Goal: Task Accomplishment & Management: Use online tool/utility

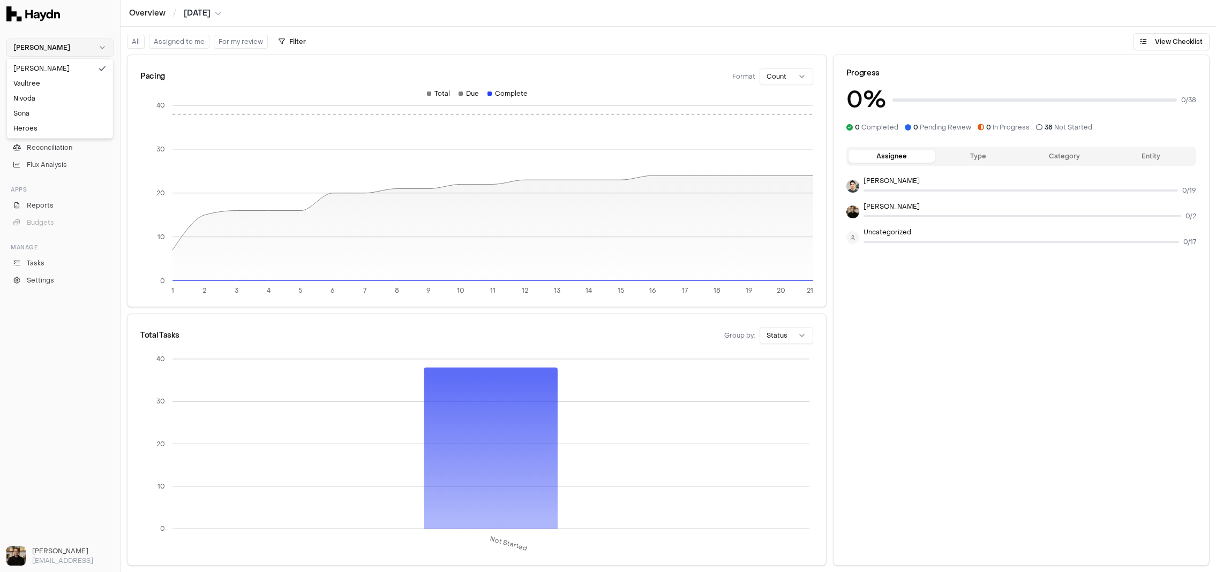
click at [88, 41] on html "Haydn Inbox 2 Close Overview Checklist Reconciliation Flux Analysis Apps Report…" at bounding box center [608, 286] width 1216 height 572
click at [40, 98] on div "Nivoda" at bounding box center [60, 98] width 102 height 15
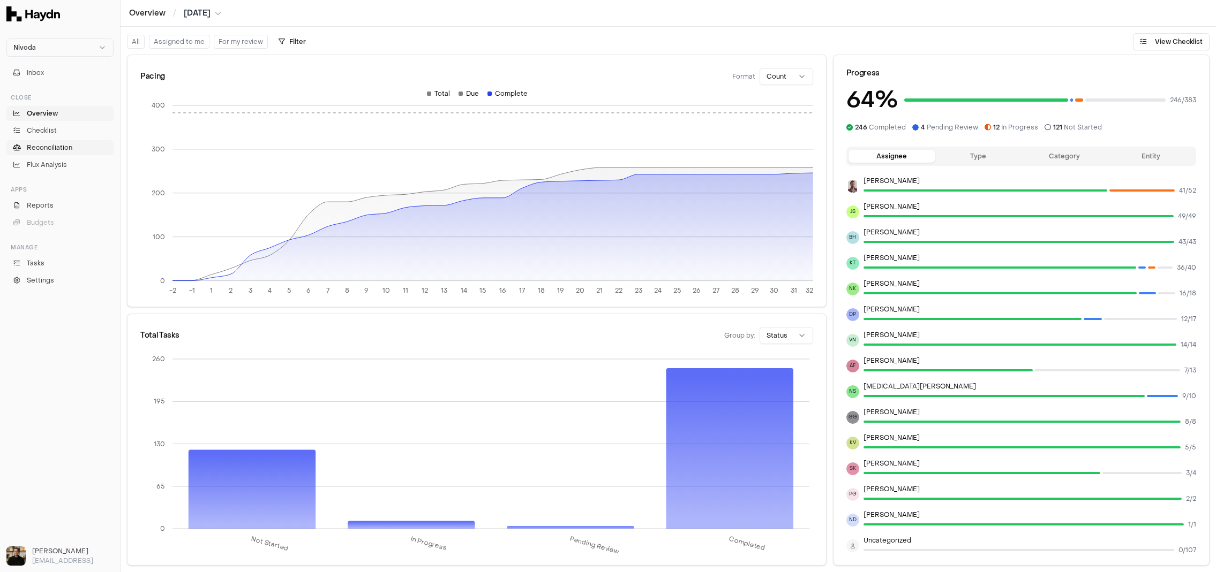
click at [54, 144] on span "Reconciliation" at bounding box center [50, 148] width 46 height 10
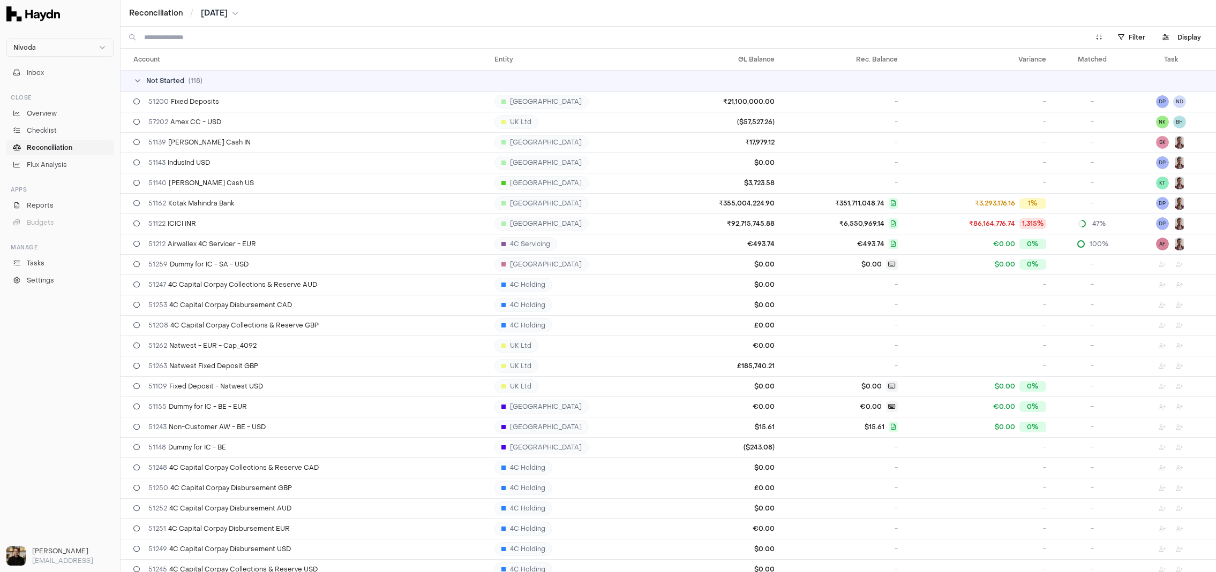
click at [145, 86] on td "Not Started ( 118 )" at bounding box center [667, 80] width 1095 height 21
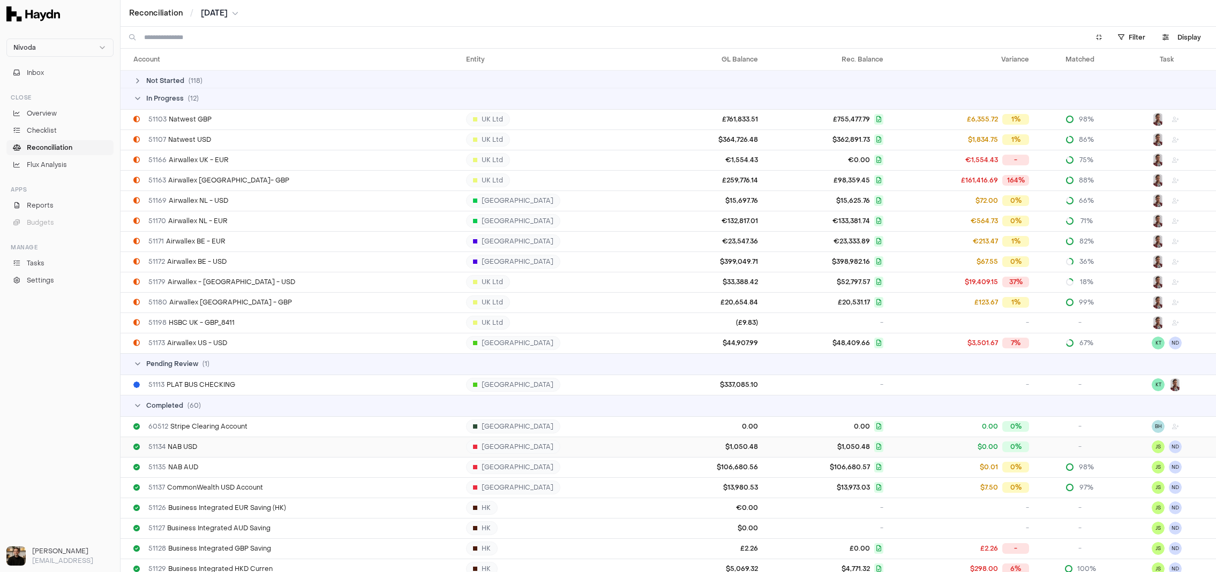
scroll to position [5, 0]
click at [205, 406] on div "Completed ( 60 )" at bounding box center [672, 404] width 1078 height 9
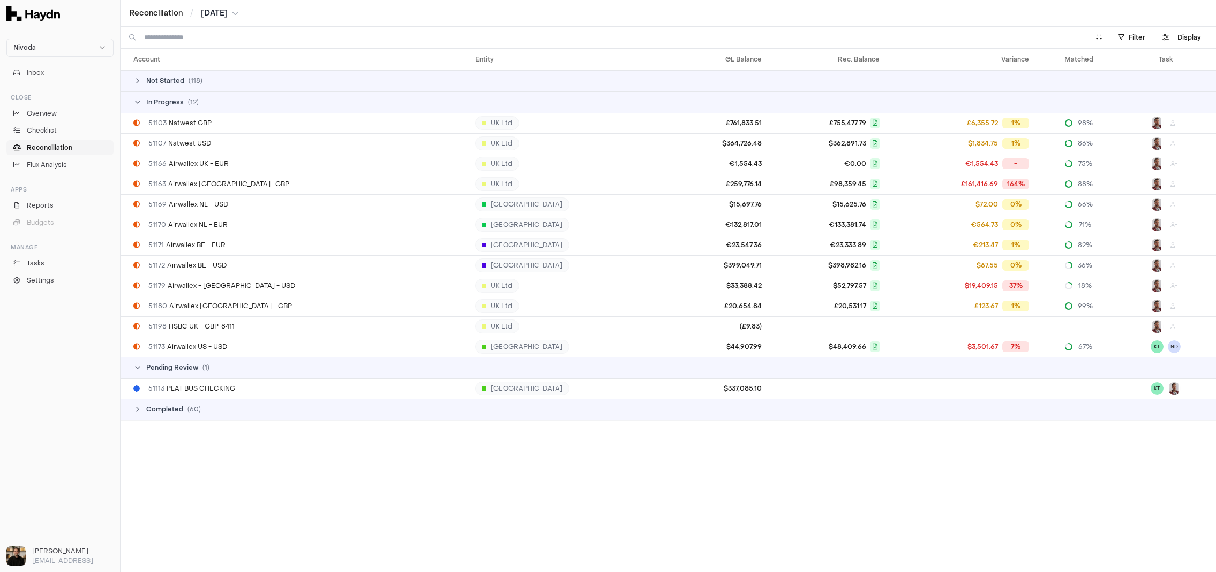
scroll to position [0, 0]
click at [203, 412] on div "Completed ( 60 )" at bounding box center [672, 409] width 1078 height 9
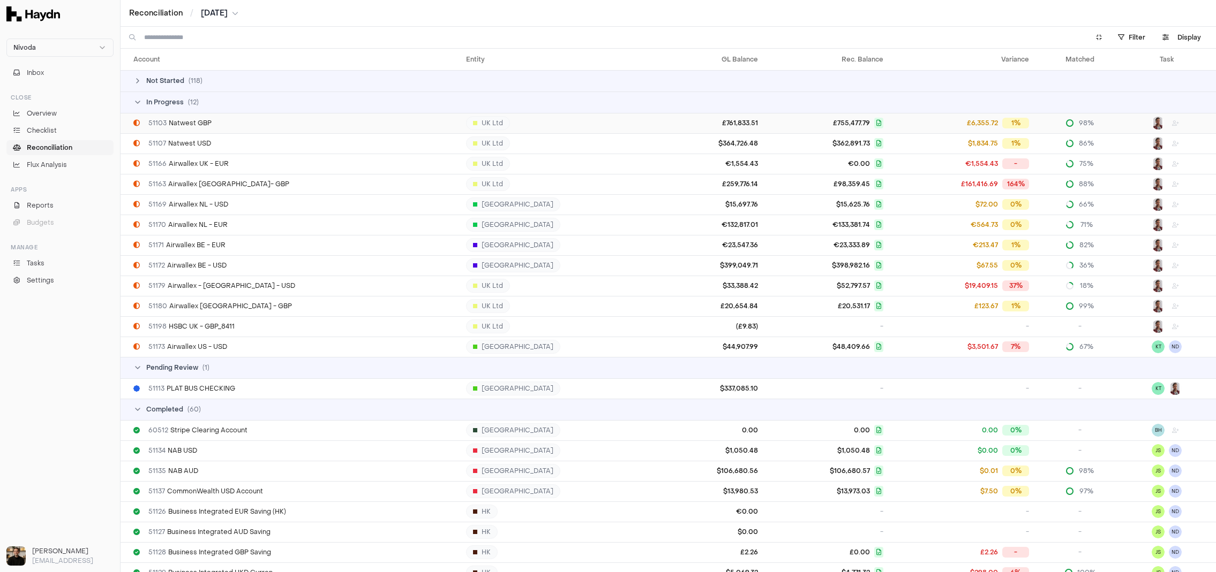
click at [216, 126] on div "51103 Natwest GBP" at bounding box center [295, 123] width 324 height 9
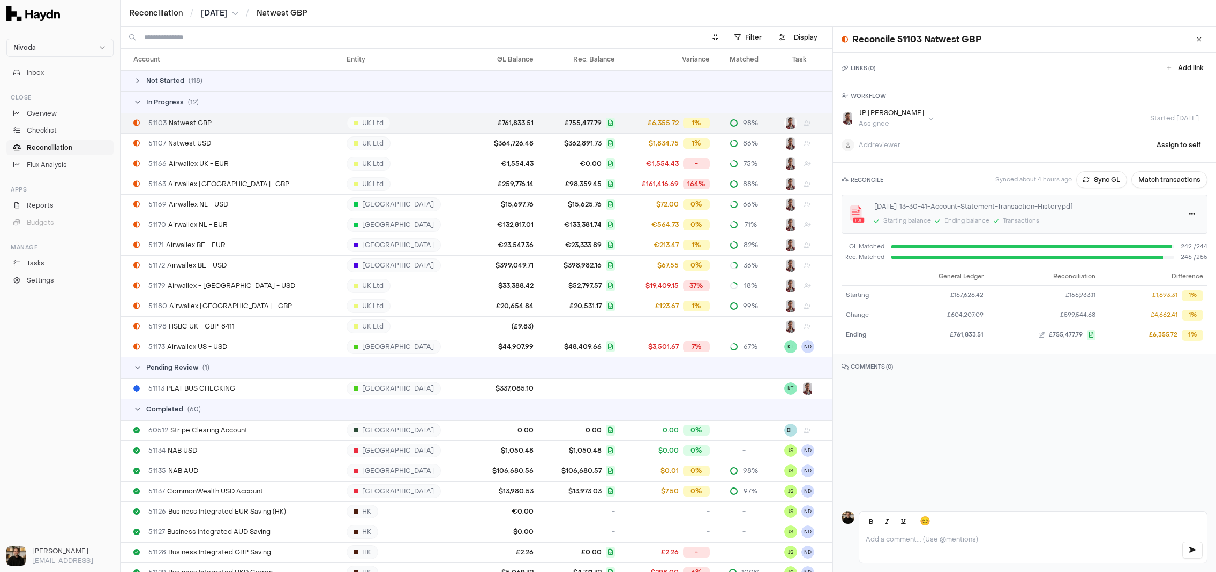
click at [725, 2] on div "Reconciliation / [DATE] / Natwest GBP" at bounding box center [667, 13] width 1095 height 27
